Goal: Find specific page/section: Find specific page/section

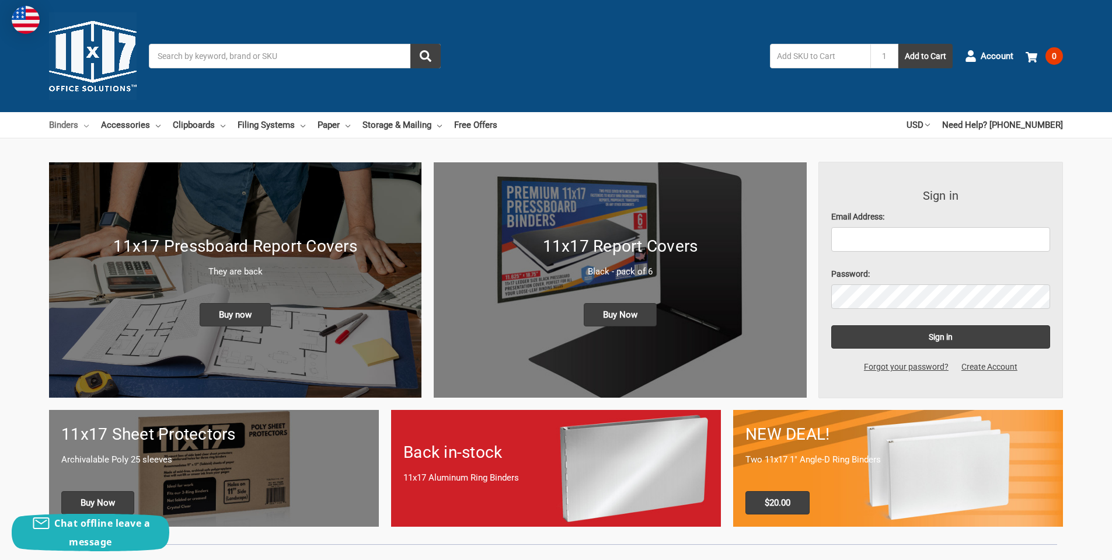
click at [77, 125] on link "Binders" at bounding box center [69, 125] width 40 height 26
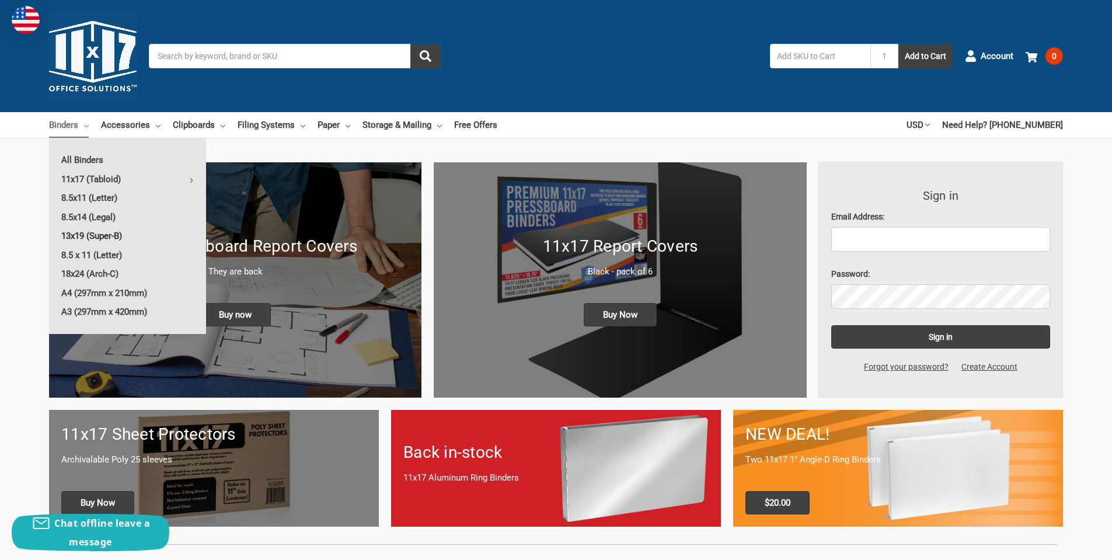
click at [94, 234] on link "13x19 (Super-B)" at bounding box center [127, 235] width 157 height 19
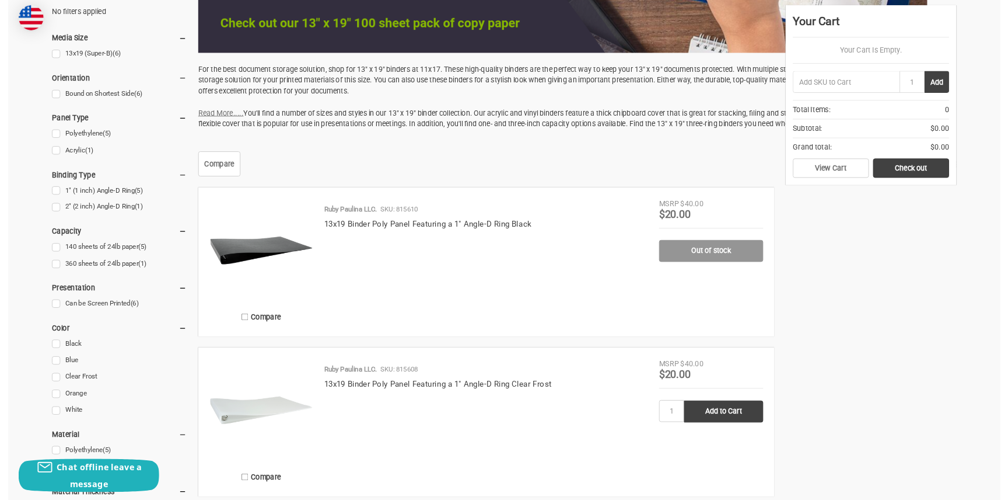
scroll to position [642, 0]
